Goal: Find specific page/section: Find specific page/section

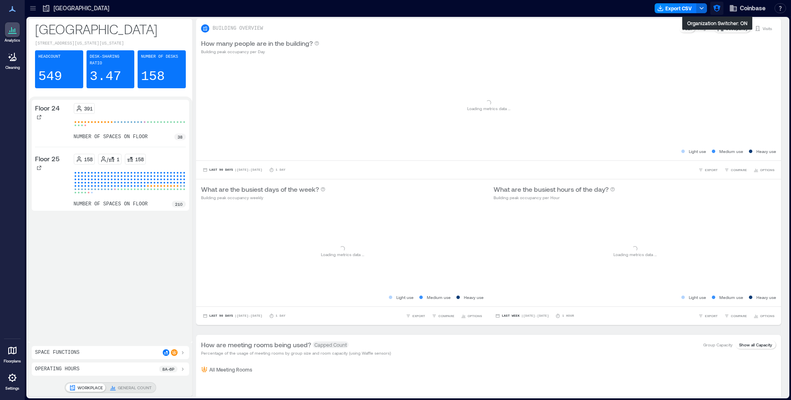
click at [719, 10] on icon "button" at bounding box center [716, 8] width 7 height 7
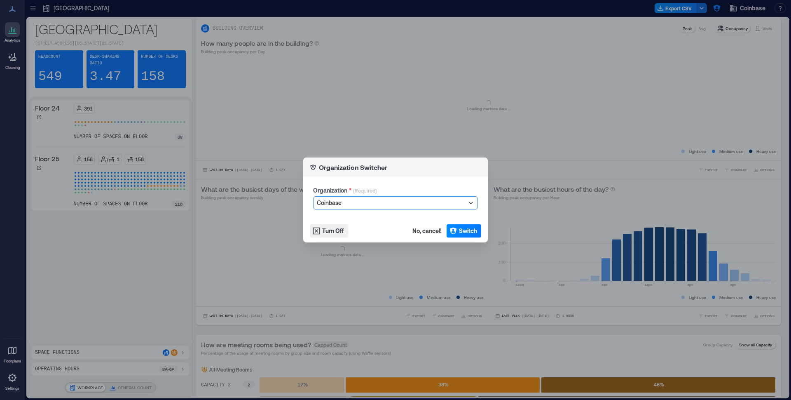
click at [366, 199] on div at bounding box center [391, 203] width 149 height 10
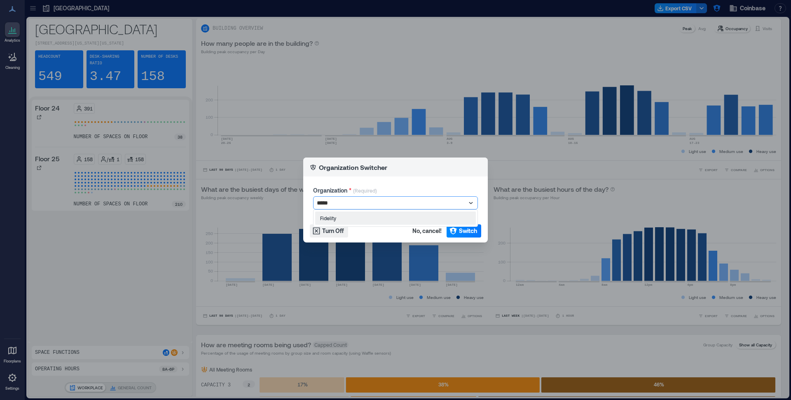
type input "******"
click at [471, 234] on span "Switch" at bounding box center [468, 231] width 18 height 8
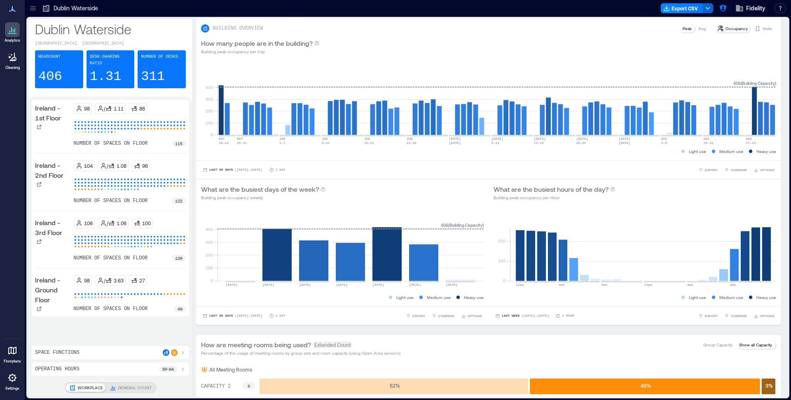
click at [32, 11] on icon at bounding box center [33, 8] width 8 height 8
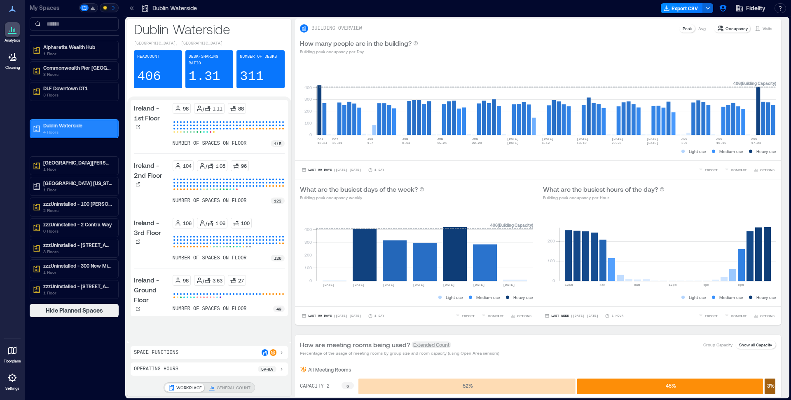
click at [49, 134] on p "4 Floors" at bounding box center [77, 132] width 69 height 7
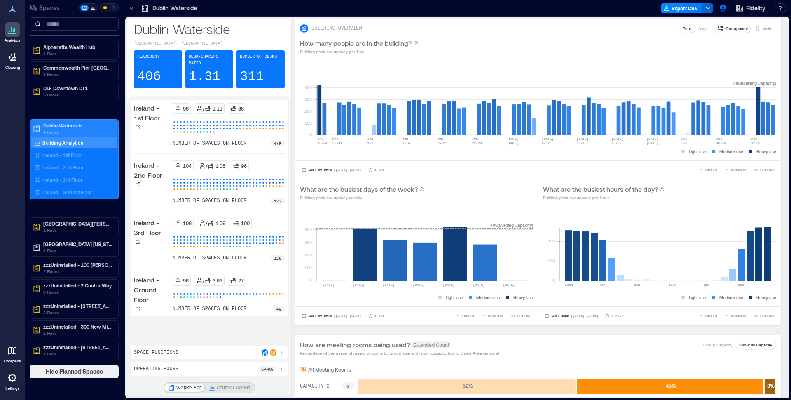
click at [74, 125] on p "Dublin Waterside" at bounding box center [77, 125] width 69 height 7
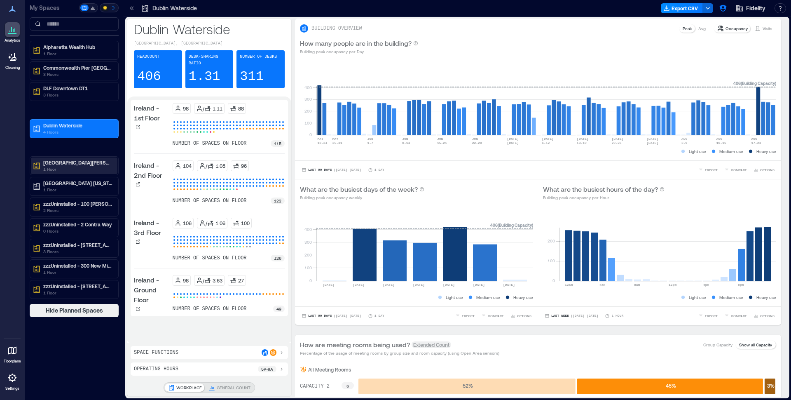
click at [68, 166] on p "1 Floor" at bounding box center [77, 169] width 69 height 7
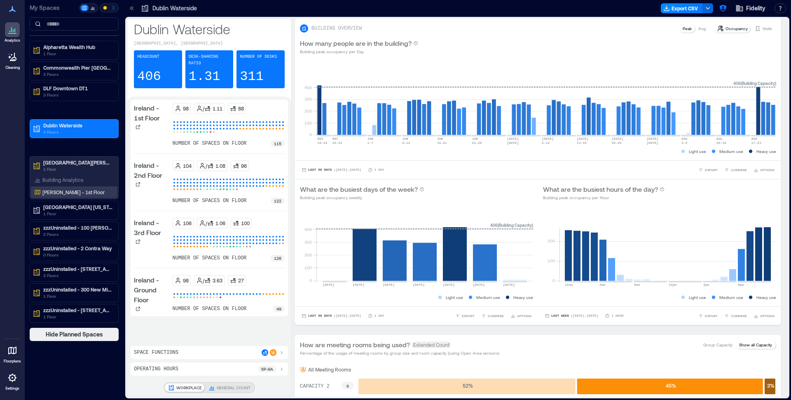
click at [65, 191] on p "Bernardo - 1st Floor" at bounding box center [73, 192] width 62 height 7
